Goal: Task Accomplishment & Management: Manage account settings

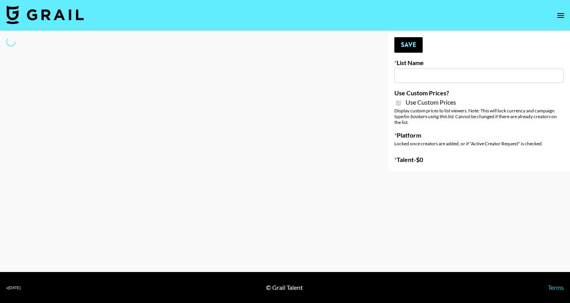
type input "Earth Cure ([DATE])"
checkbox input "true"
select select "Brand"
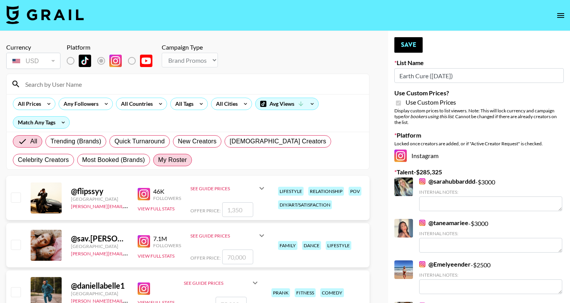
click at [158, 160] on span "My Roster" at bounding box center [172, 159] width 29 height 9
click at [158, 160] on input "My Roster" at bounding box center [158, 160] width 0 height 0
radio input "true"
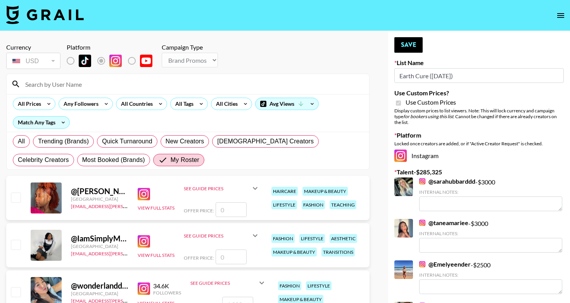
click at [16, 197] on input "checkbox" at bounding box center [15, 197] width 9 height 9
click at [240, 207] on input "number" at bounding box center [230, 209] width 31 height 15
checkbox input "true"
type input "2000"
click at [422, 44] on button "Save" at bounding box center [408, 44] width 28 height 15
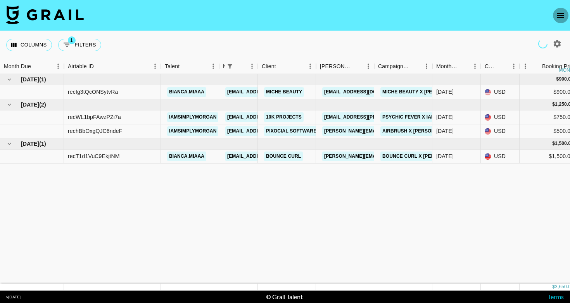
click at [565, 16] on button "open drawer" at bounding box center [560, 15] width 15 height 15
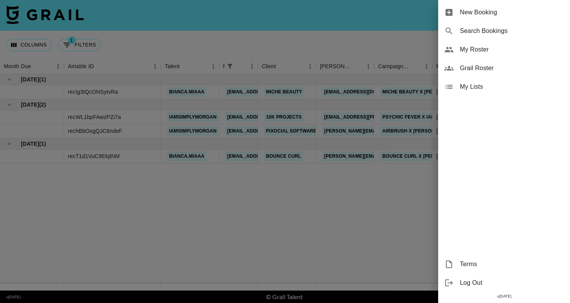
click at [491, 43] on div "My Roster" at bounding box center [504, 49] width 132 height 19
